Goal: Purchase product/service

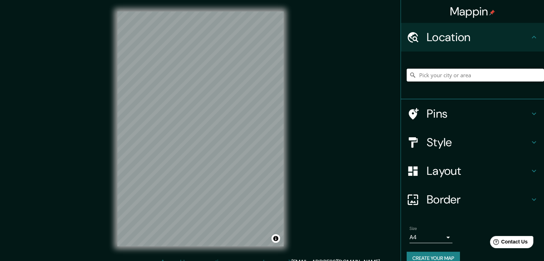
click at [434, 75] on input "Pick your city or area" at bounding box center [475, 75] width 137 height 13
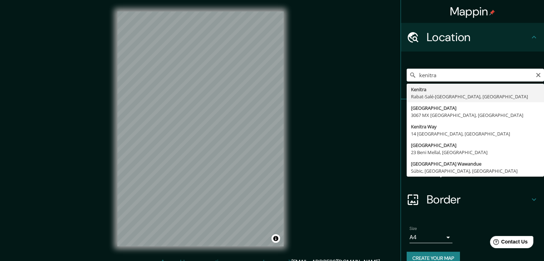
type input "[GEOGRAPHIC_DATA], [GEOGRAPHIC_DATA]-[GEOGRAPHIC_DATA], [GEOGRAPHIC_DATA]"
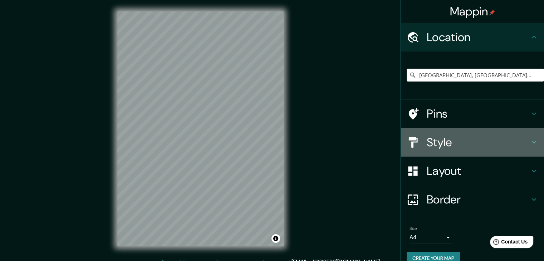
click at [530, 142] on icon at bounding box center [534, 142] width 9 height 9
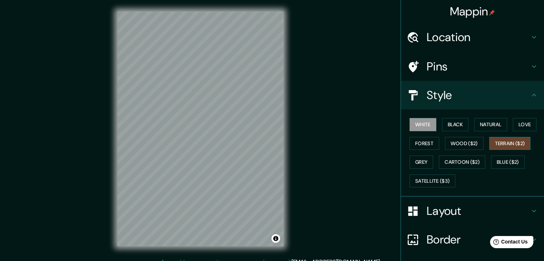
click at [514, 141] on button "Terrain ($2)" at bounding box center [509, 143] width 41 height 13
click at [426, 181] on button "Satellite ($3)" at bounding box center [432, 180] width 46 height 13
click at [423, 127] on button "White" at bounding box center [422, 124] width 27 height 13
click at [442, 128] on button "Black" at bounding box center [455, 124] width 27 height 13
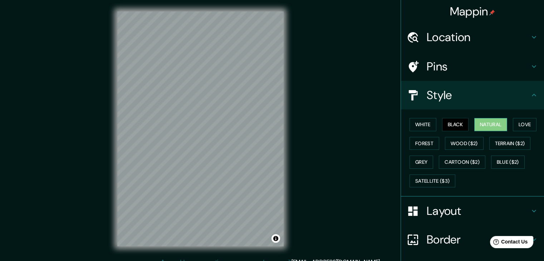
click at [482, 126] on button "Natural" at bounding box center [490, 124] width 33 height 13
click at [517, 123] on button "Love" at bounding box center [525, 124] width 24 height 13
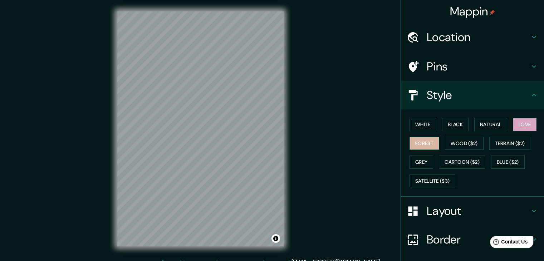
click at [426, 143] on button "Forest" at bounding box center [424, 143] width 30 height 13
click at [457, 144] on button "Wood ($2)" at bounding box center [464, 143] width 39 height 13
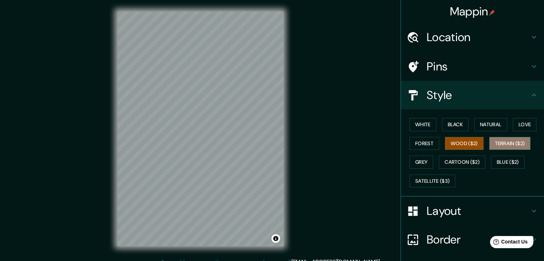
click at [491, 145] on button "Terrain ($2)" at bounding box center [509, 143] width 41 height 13
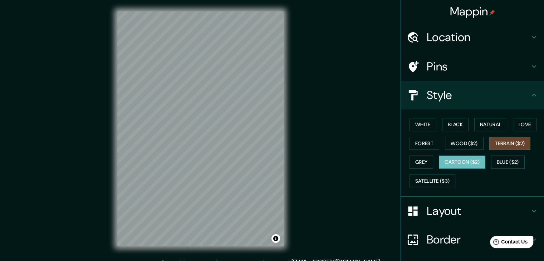
click at [456, 161] on button "Cartoon ($2)" at bounding box center [462, 162] width 46 height 13
click at [501, 160] on button "Blue ($2)" at bounding box center [508, 162] width 34 height 13
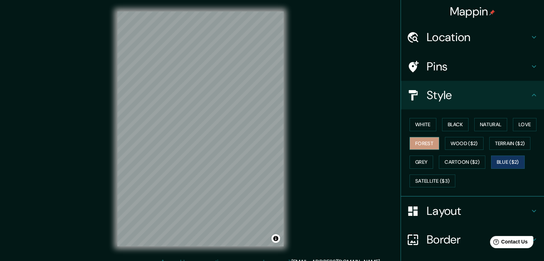
click at [424, 144] on button "Forest" at bounding box center [424, 143] width 30 height 13
click at [423, 127] on button "White" at bounding box center [422, 124] width 27 height 13
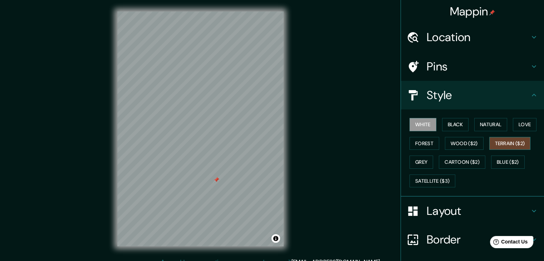
click at [492, 143] on button "Terrain ($2)" at bounding box center [509, 143] width 41 height 13
click at [511, 39] on h4 "Location" at bounding box center [478, 37] width 103 height 14
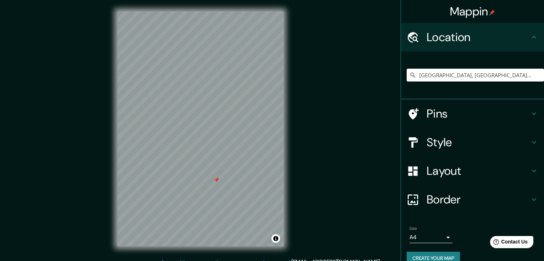
click at [511, 39] on h4 "Location" at bounding box center [478, 37] width 103 height 14
